Goal: Task Accomplishment & Management: Use online tool/utility

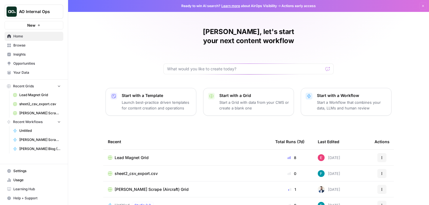
click at [43, 54] on span "Insights" at bounding box center [36, 54] width 47 height 5
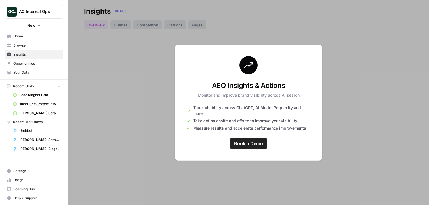
click at [42, 13] on span "AO Internal Ops" at bounding box center [36, 12] width 34 height 6
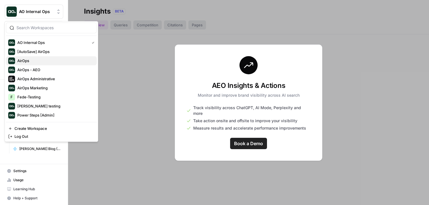
click at [55, 59] on span "AirOps" at bounding box center [54, 61] width 75 height 6
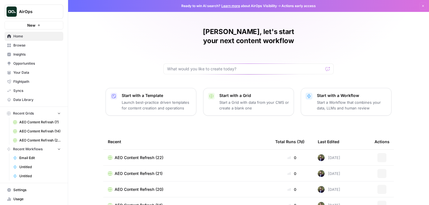
click at [48, 54] on span "Insights" at bounding box center [36, 54] width 47 height 5
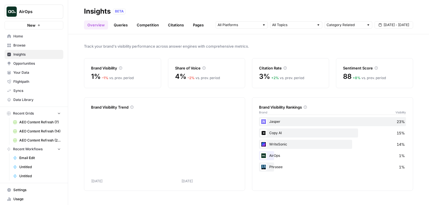
click at [192, 24] on link "Pages" at bounding box center [199, 24] width 18 height 9
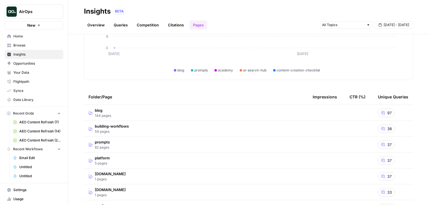
scroll to position [78, 0]
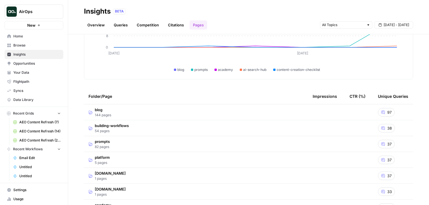
click at [223, 111] on td "blog 144 pages" at bounding box center [196, 113] width 224 height 16
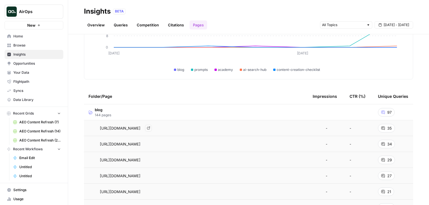
click at [264, 128] on div "https://www.airops.com/blog/how-to-generate-ai-content Go to page" at bounding box center [196, 128] width 215 height 7
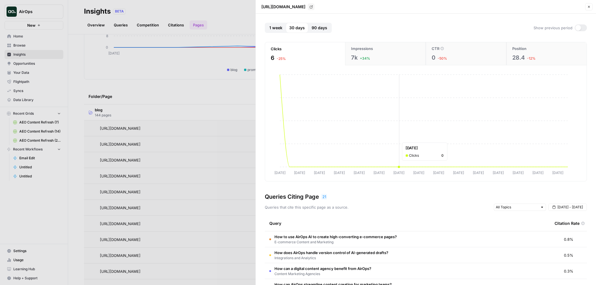
scroll to position [78, 0]
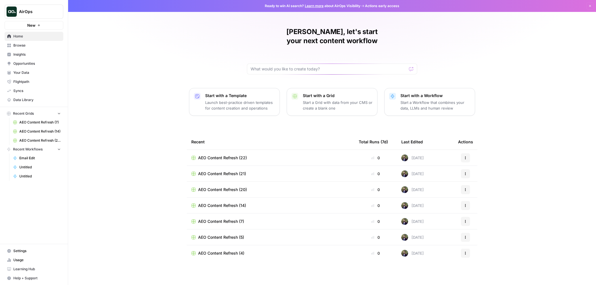
click at [235, 155] on span "AEO Content Refresh (22)" at bounding box center [222, 158] width 49 height 6
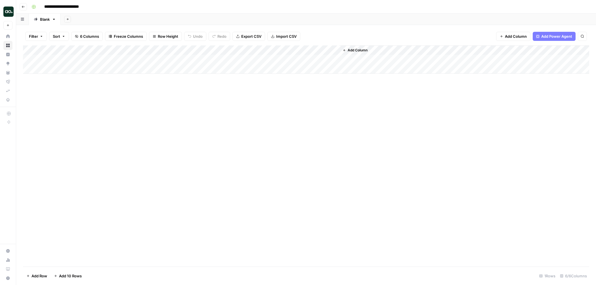
click at [20, 5] on button "Go back" at bounding box center [23, 6] width 7 height 7
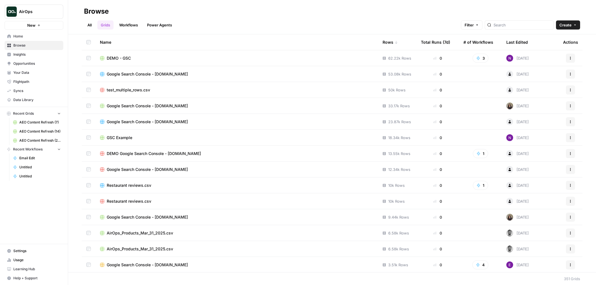
click at [123, 57] on span "DEMO - GSC" at bounding box center [119, 58] width 24 height 6
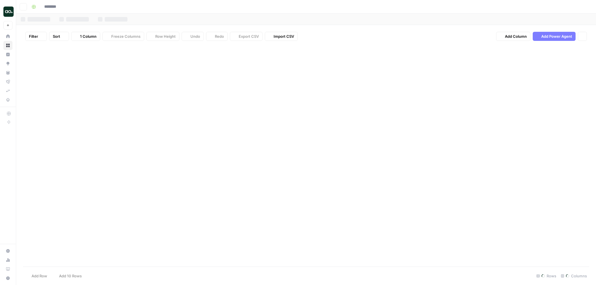
type input "**********"
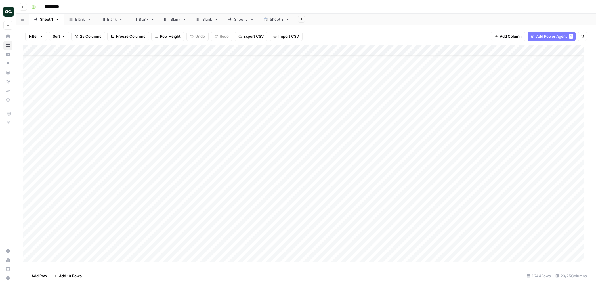
scroll to position [830, 0]
click at [35, 176] on div "Add Column" at bounding box center [306, 155] width 567 height 221
click at [30, 175] on div "Add Column" at bounding box center [306, 155] width 567 height 221
click at [35, 175] on div "Add Column" at bounding box center [306, 155] width 567 height 221
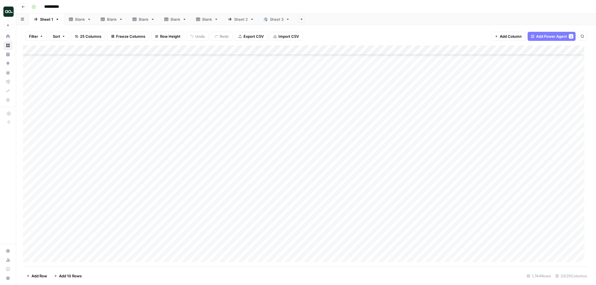
click at [28, 175] on div "Add Column" at bounding box center [306, 155] width 567 height 221
click at [29, 175] on div "Add Column" at bounding box center [306, 155] width 567 height 221
click at [60, 193] on button "Copy link to cell" at bounding box center [55, 189] width 58 height 8
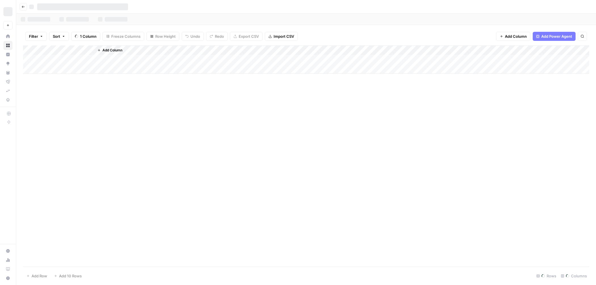
scroll to position [941, 0]
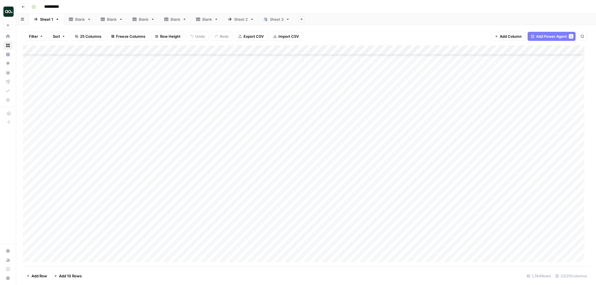
scroll to position [719, 0]
click at [29, 179] on div "Add Column" at bounding box center [306, 155] width 567 height 221
click at [23, 180] on div "Add Column" at bounding box center [306, 155] width 567 height 221
click at [26, 180] on div "Add Column" at bounding box center [306, 155] width 567 height 221
click at [29, 180] on div "Add Column" at bounding box center [306, 155] width 567 height 221
